Goal: Transaction & Acquisition: Purchase product/service

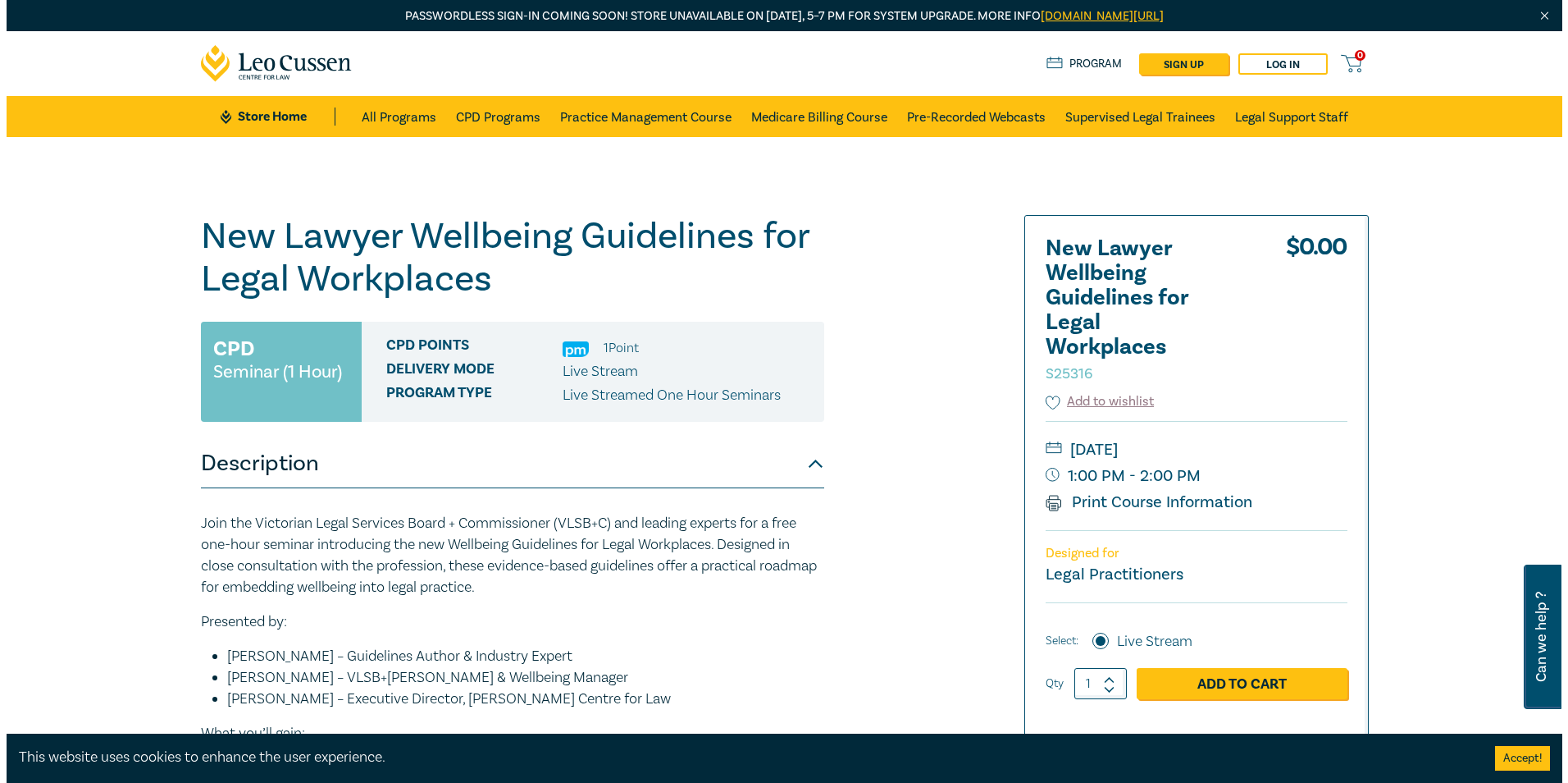
scroll to position [82, 0]
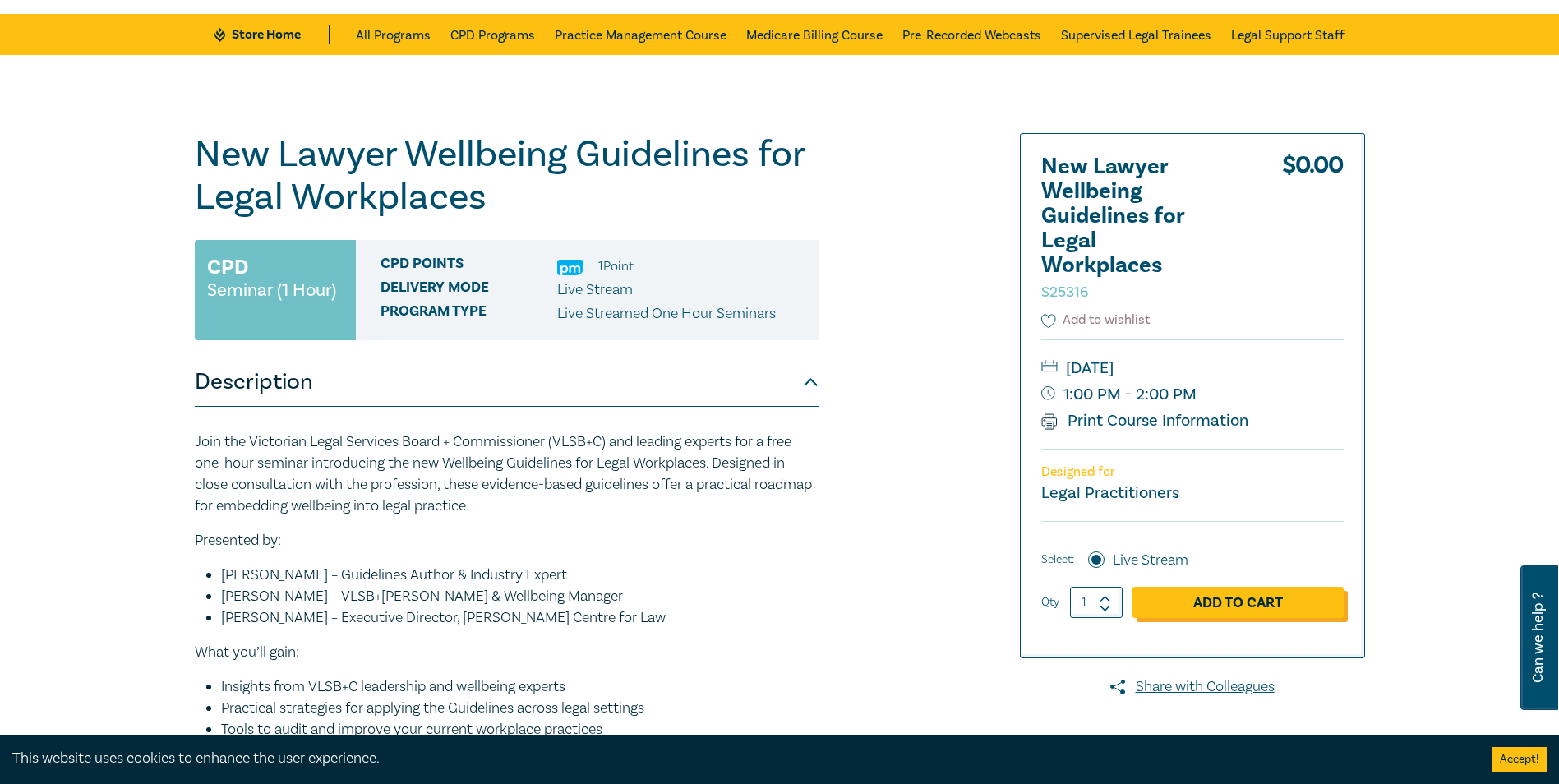
click at [1245, 603] on link "Add to Cart" at bounding box center [1238, 602] width 211 height 31
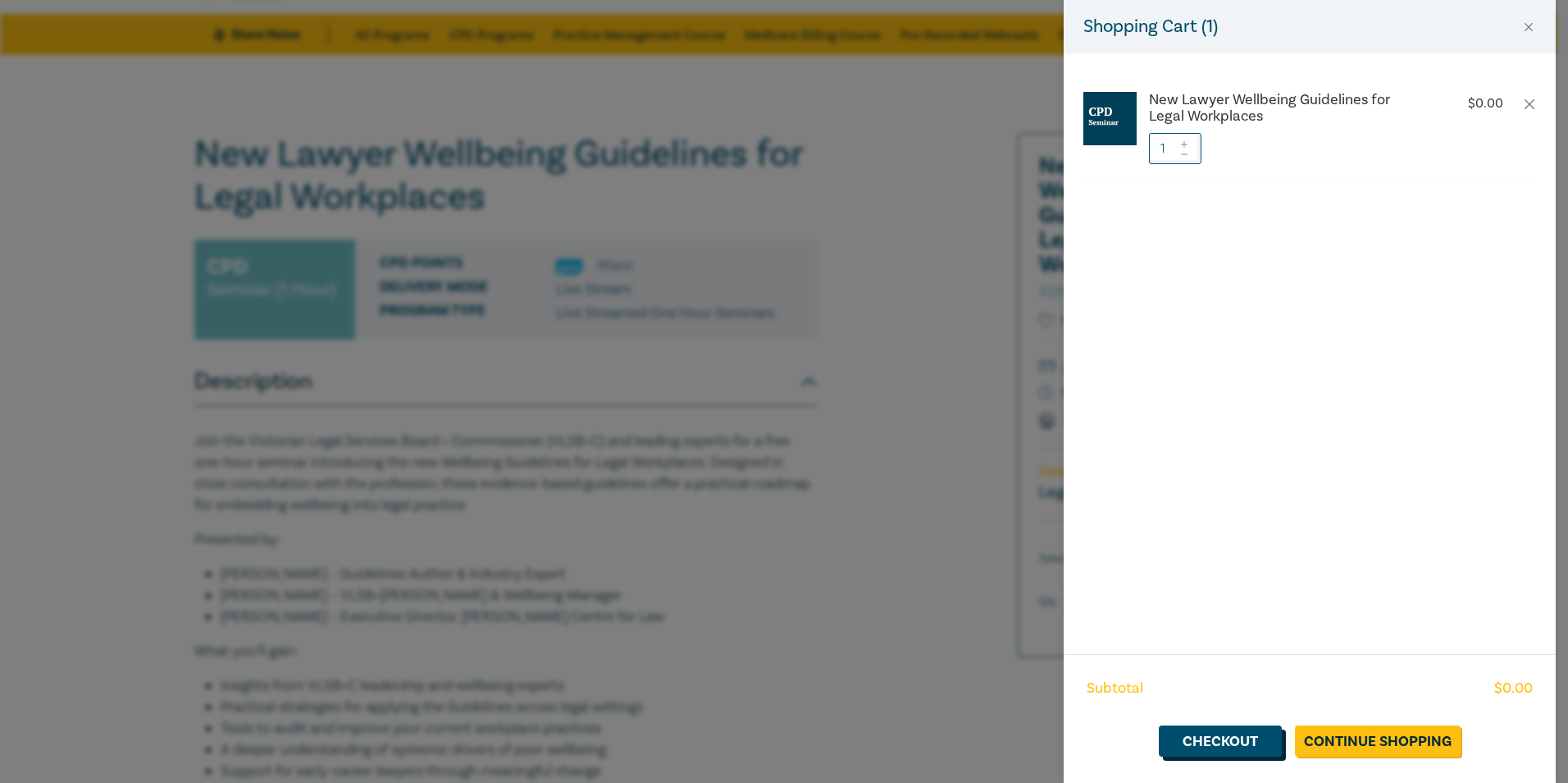
click at [1236, 738] on link "Checkout" at bounding box center [1221, 740] width 123 height 31
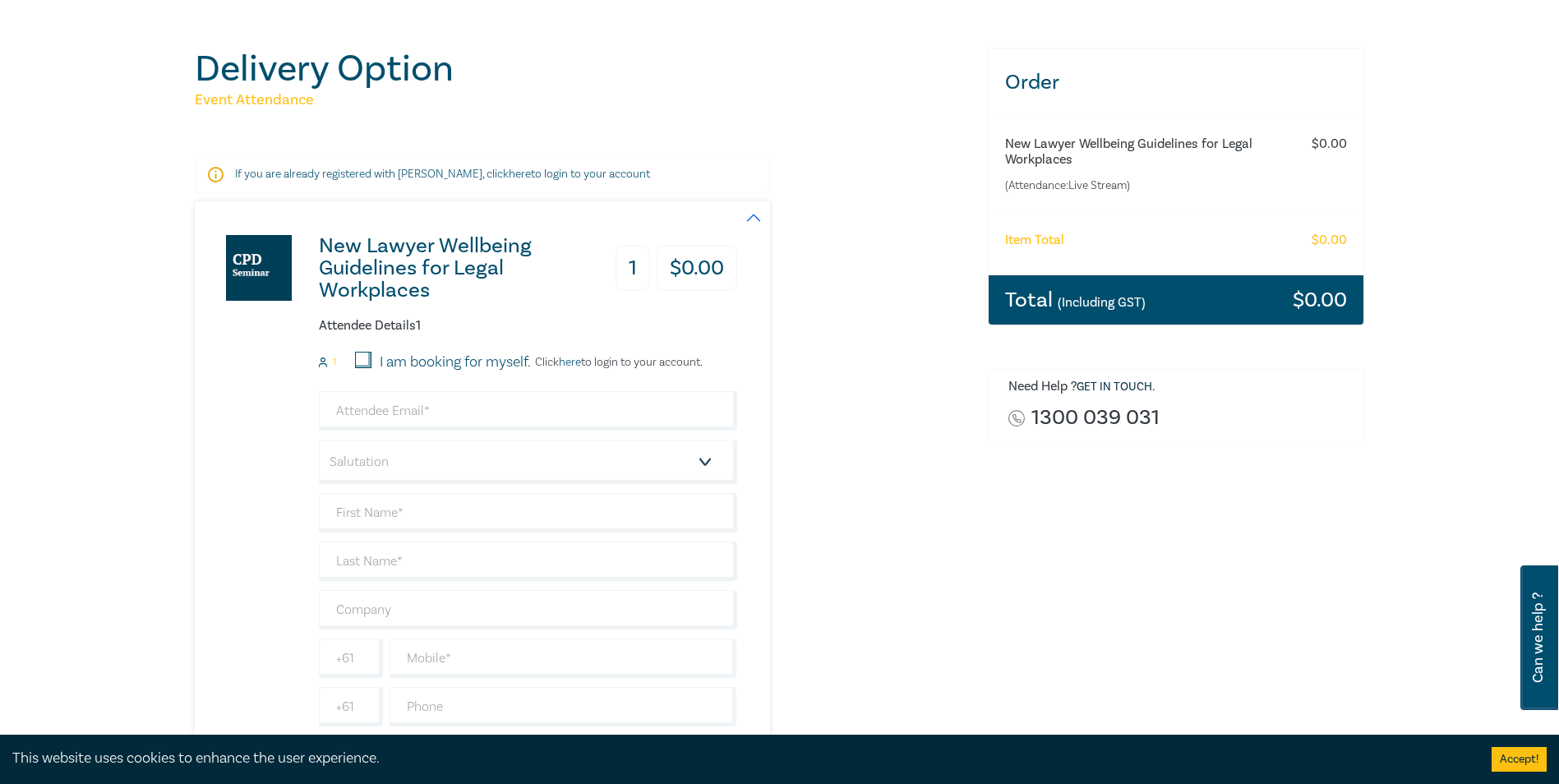
scroll to position [164, 0]
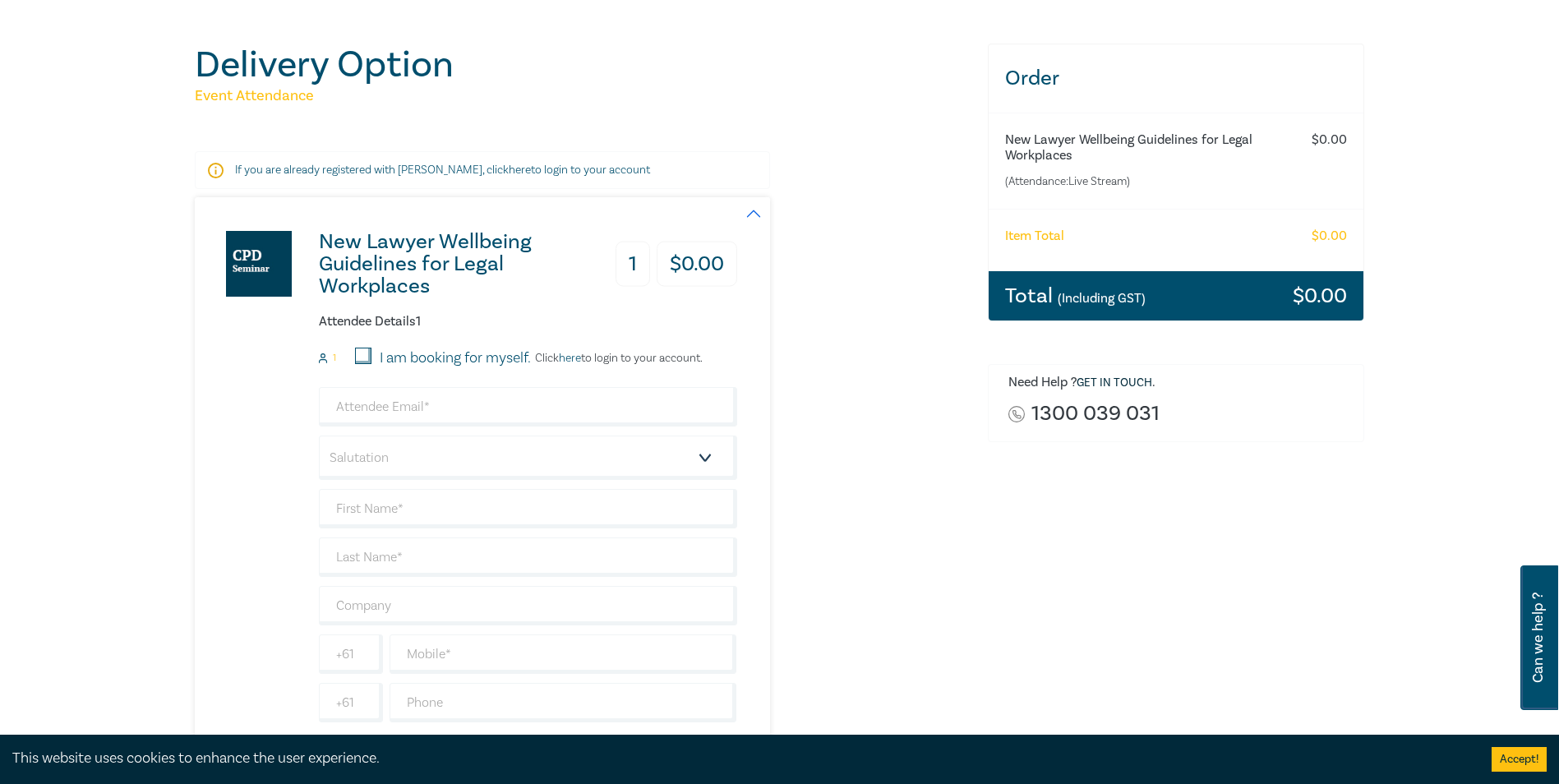
click at [361, 358] on input "I am booking for myself." at bounding box center [363, 355] width 17 height 17
click at [364, 356] on input "I am booking for myself." at bounding box center [363, 355] width 17 height 17
checkbox input "false"
click at [382, 406] on input "email" at bounding box center [528, 407] width 418 height 39
type input "[PERSON_NAME][EMAIL_ADDRESS][PERSON_NAME][DOMAIN_NAME]"
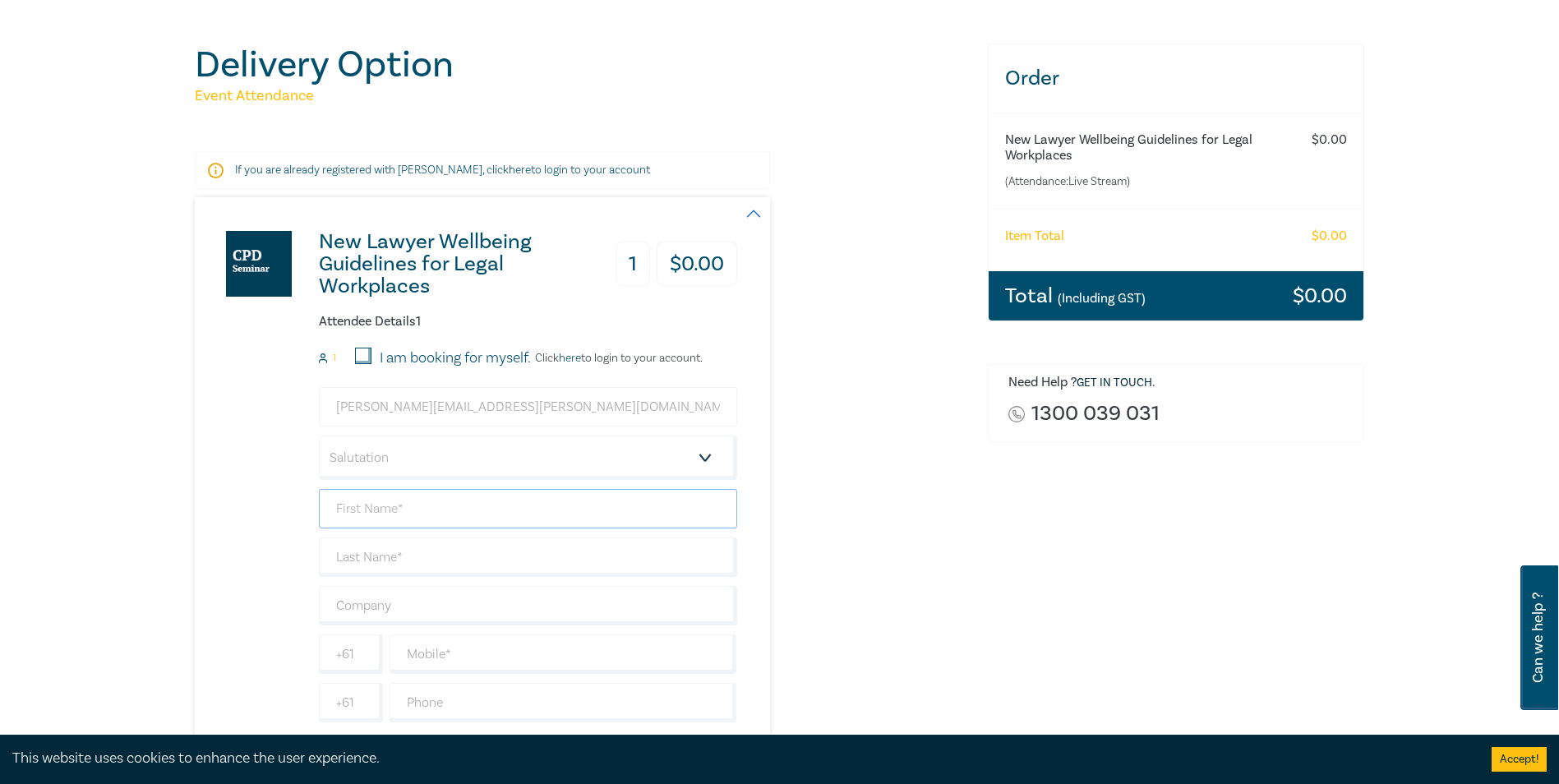
type input "[PERSON_NAME]"
type input "0412716751"
click at [424, 443] on select "Salutation Mr. Mrs. Ms. Miss Dr. Prof. Other" at bounding box center [528, 457] width 418 height 44
select select "Ms."
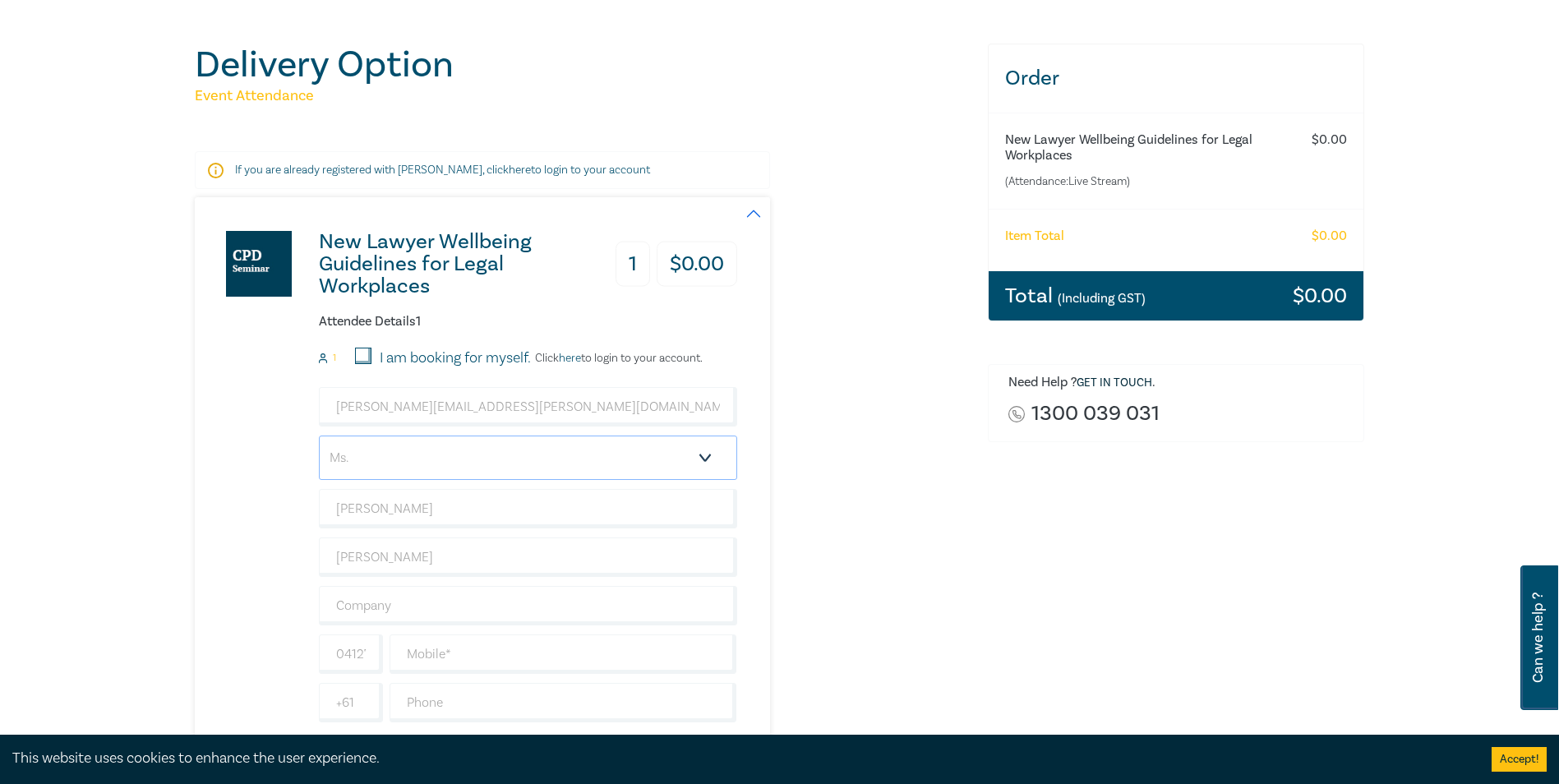
click at [319, 435] on select "Salutation Mr. Mrs. Ms. Miss Dr. Prof. Other" at bounding box center [528, 457] width 418 height 44
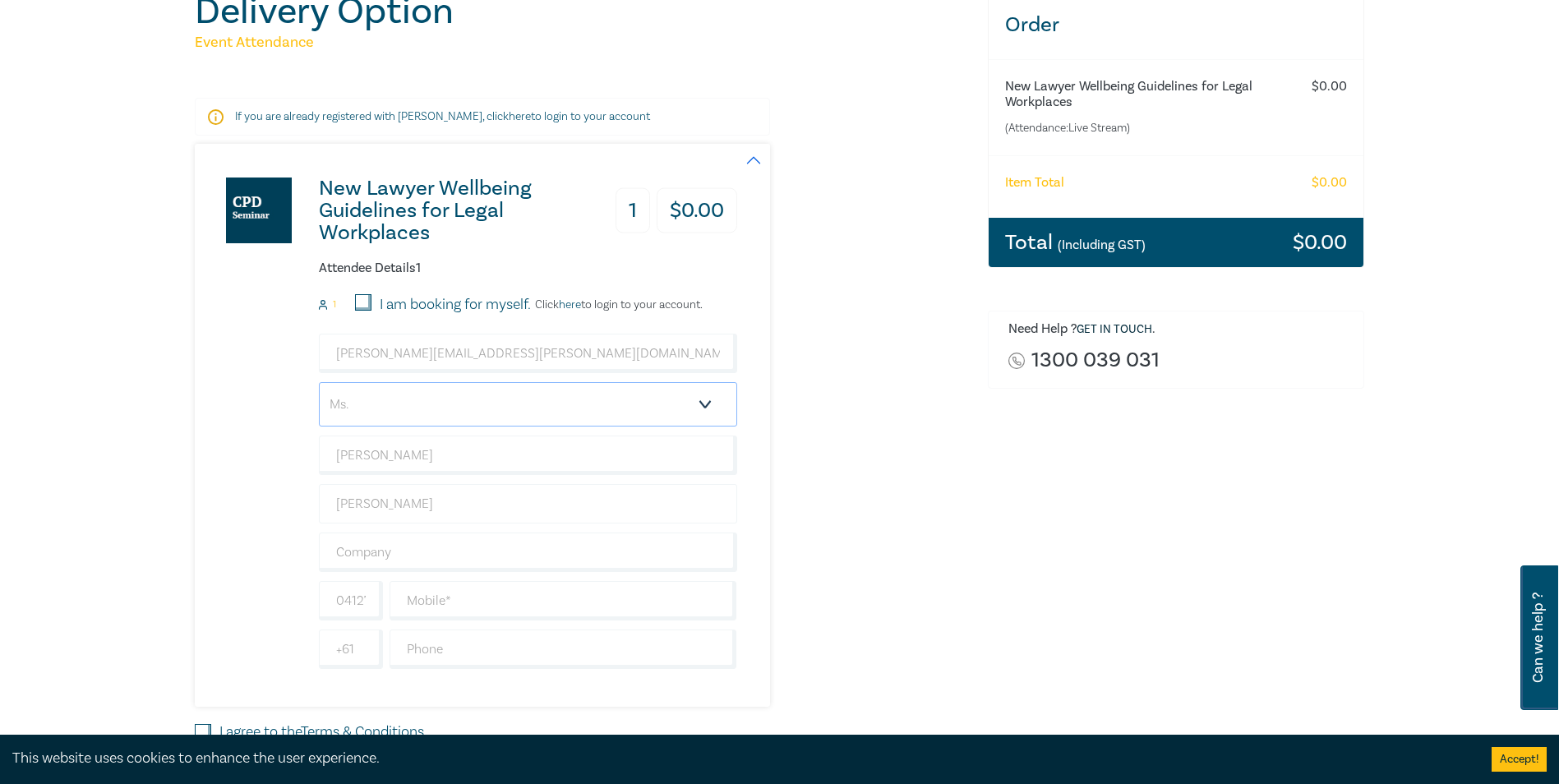
scroll to position [247, 0]
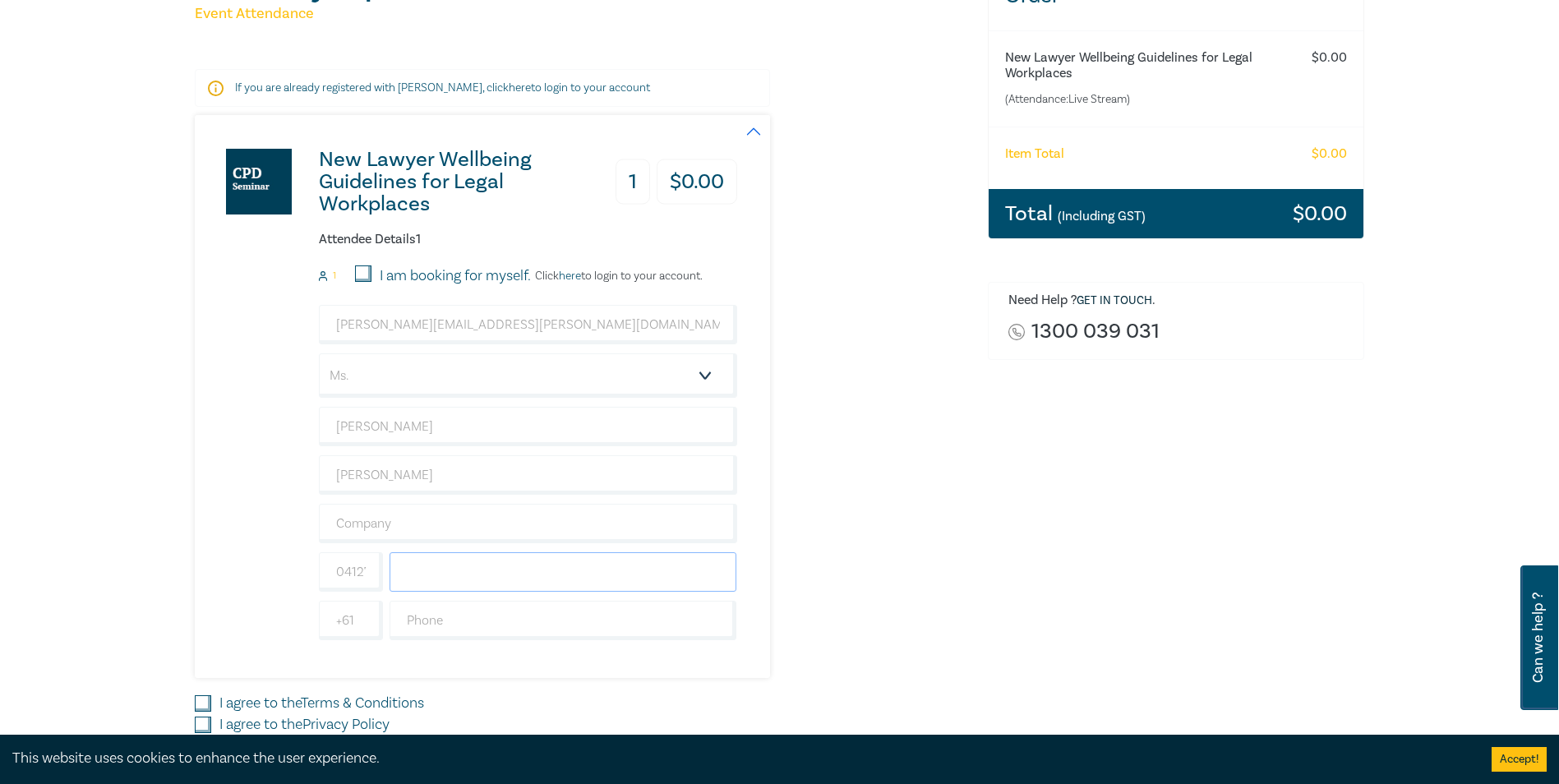
click at [509, 571] on input "text" at bounding box center [563, 572] width 347 height 39
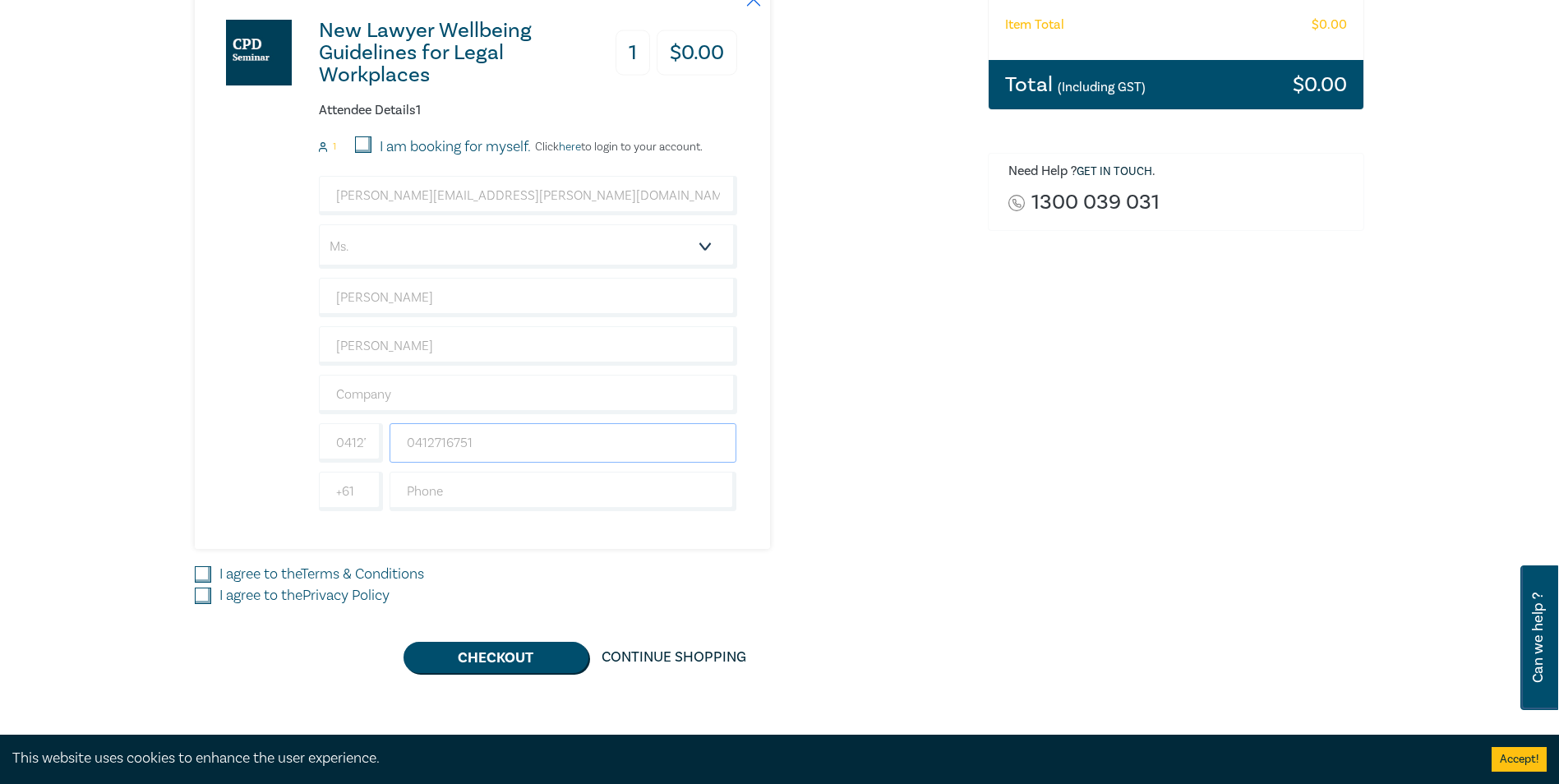
scroll to position [411, 0]
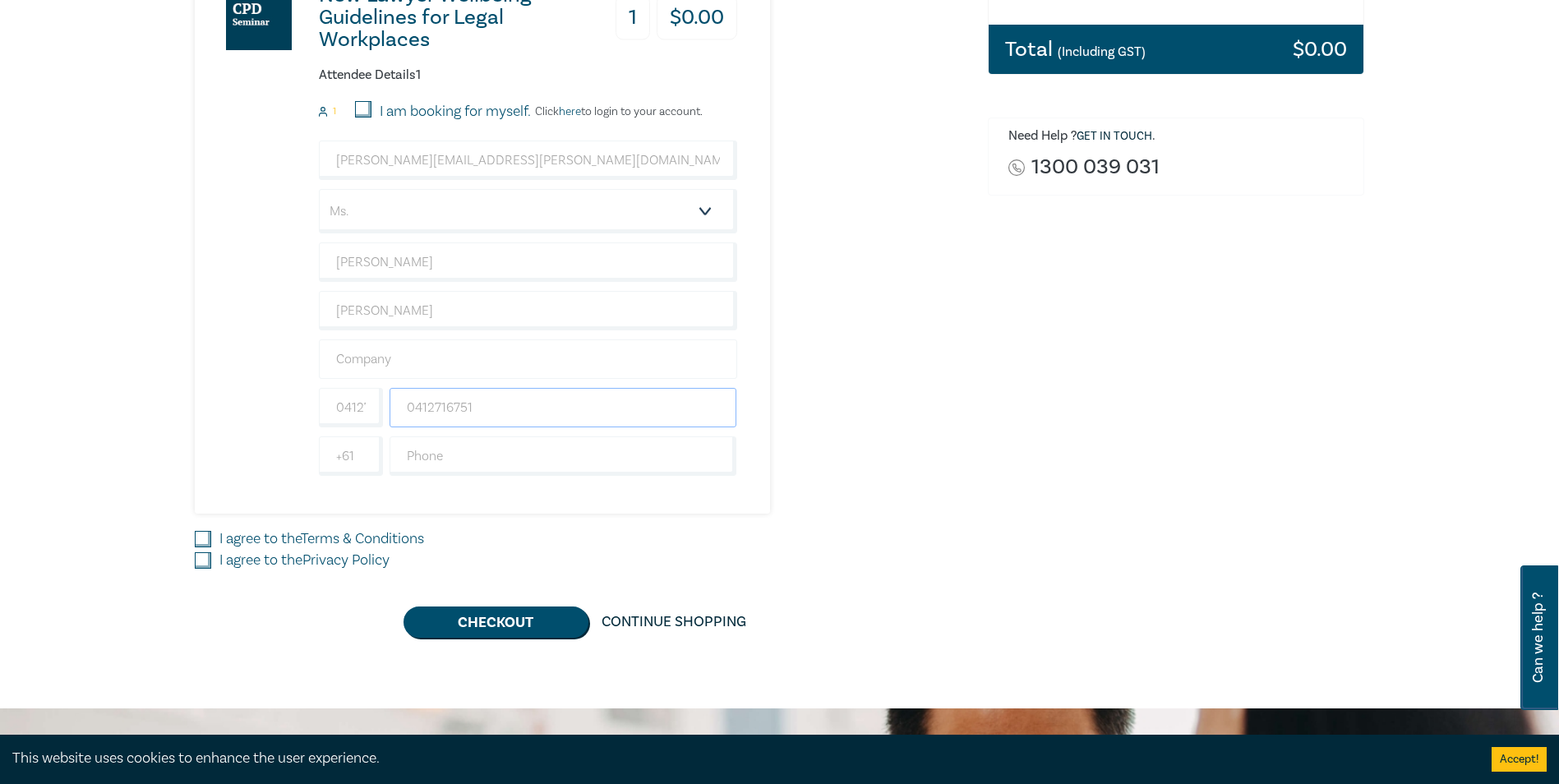
type input "0412716751"
click at [433, 354] on input "text" at bounding box center [528, 359] width 418 height 39
type input "Hassall's Litigation and Legal Services Pty Ltd"
click at [209, 535] on input "I agree to the Terms & Conditions" at bounding box center [203, 539] width 17 height 17
checkbox input "true"
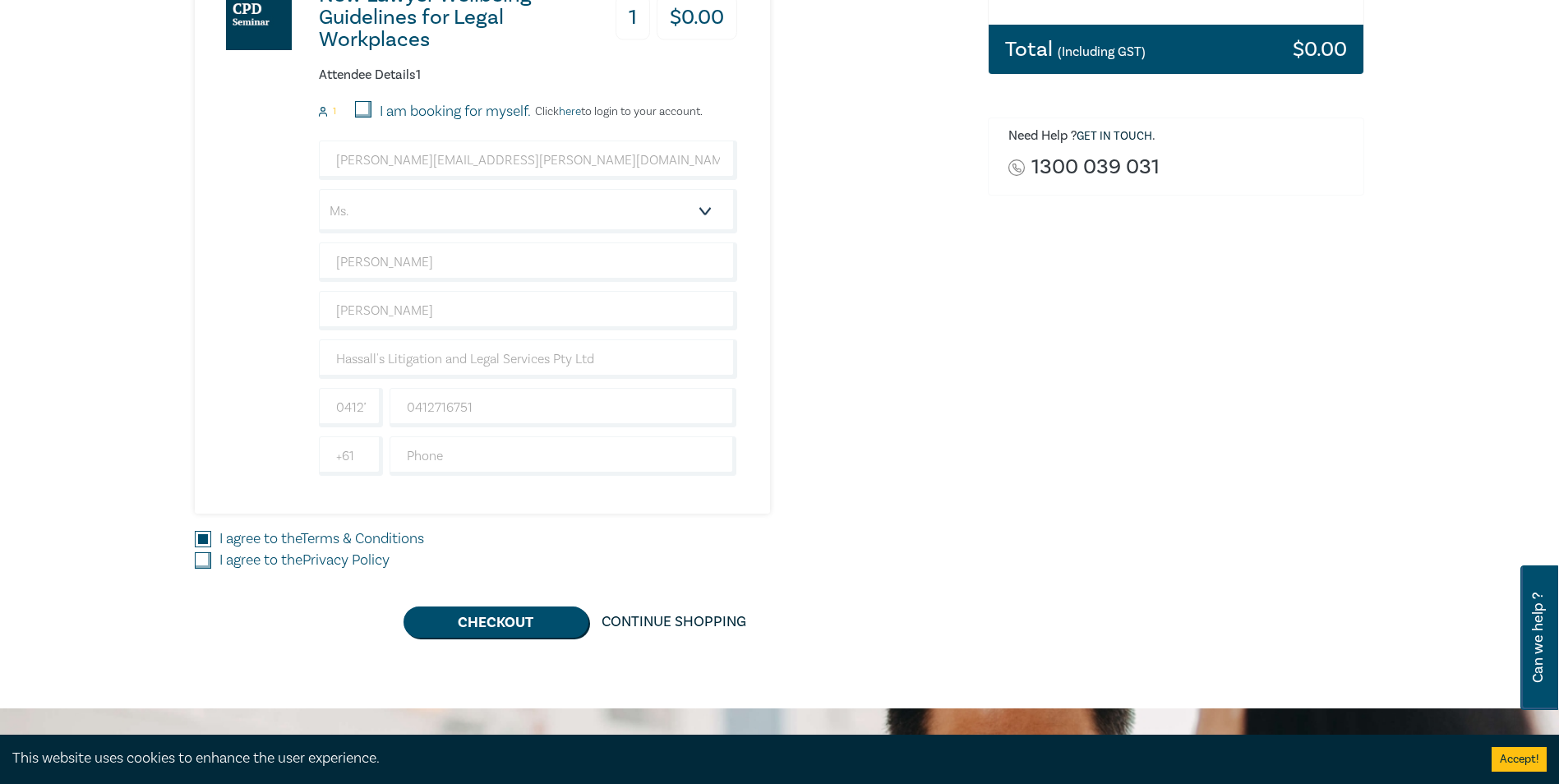
click at [215, 566] on div "I agree to the Privacy Policy" at bounding box center [581, 560] width 774 height 21
click at [209, 559] on input "I agree to the Privacy Policy" at bounding box center [203, 560] width 17 height 17
checkbox input "true"
click at [490, 622] on button "Checkout" at bounding box center [496, 622] width 185 height 31
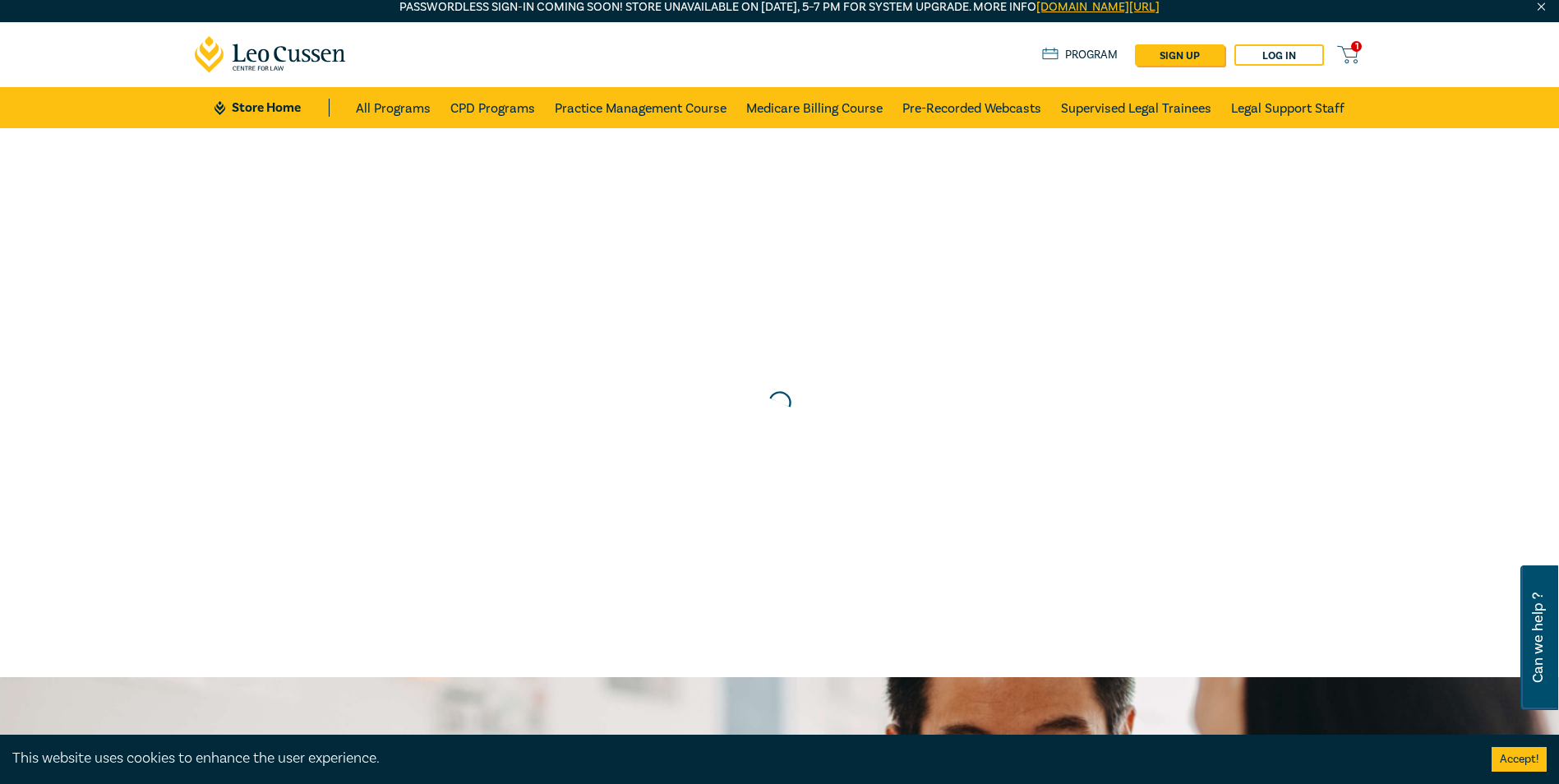
scroll to position [0, 0]
